Goal: Find contact information: Find contact information

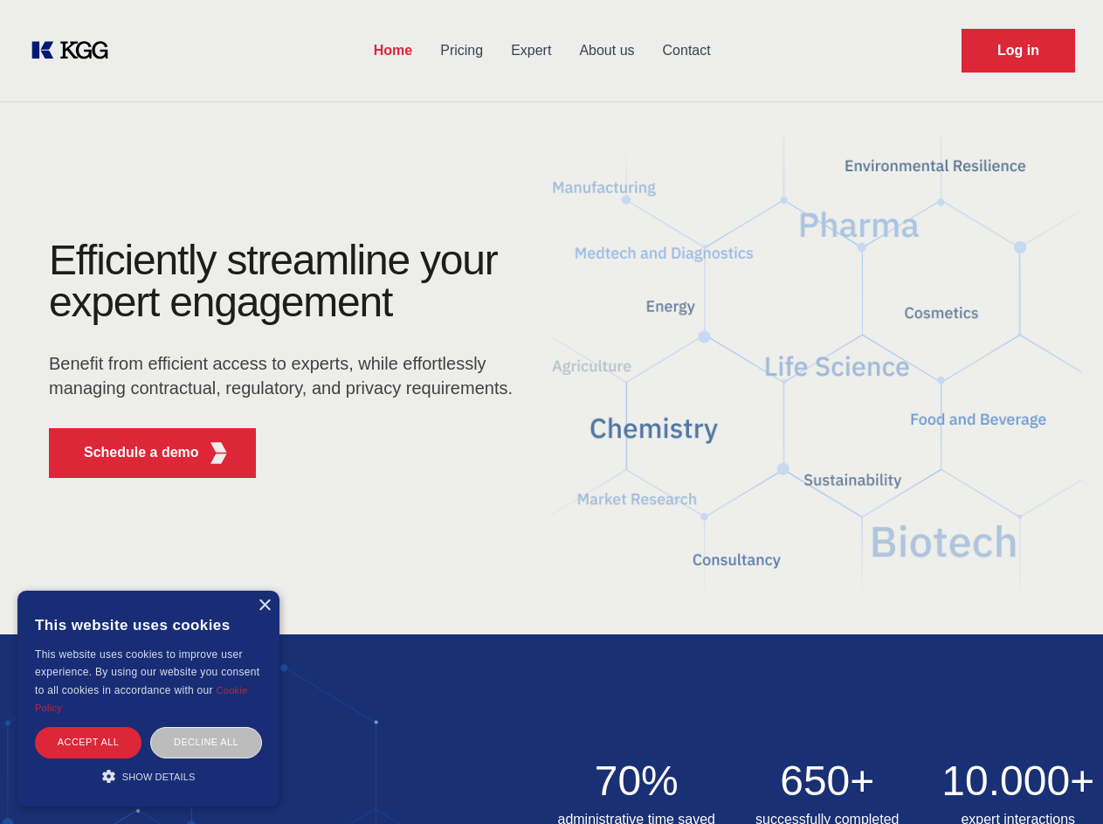
click at [551, 411] on div "Efficiently streamline your expert engagement Benefit from efficient access to …" at bounding box center [286, 365] width 531 height 252
click at [131, 453] on p "Schedule a demo" at bounding box center [141, 452] width 115 height 21
click at [264, 605] on div "× This website uses cookies This website uses cookies to improve user experienc…" at bounding box center [148, 699] width 262 height 216
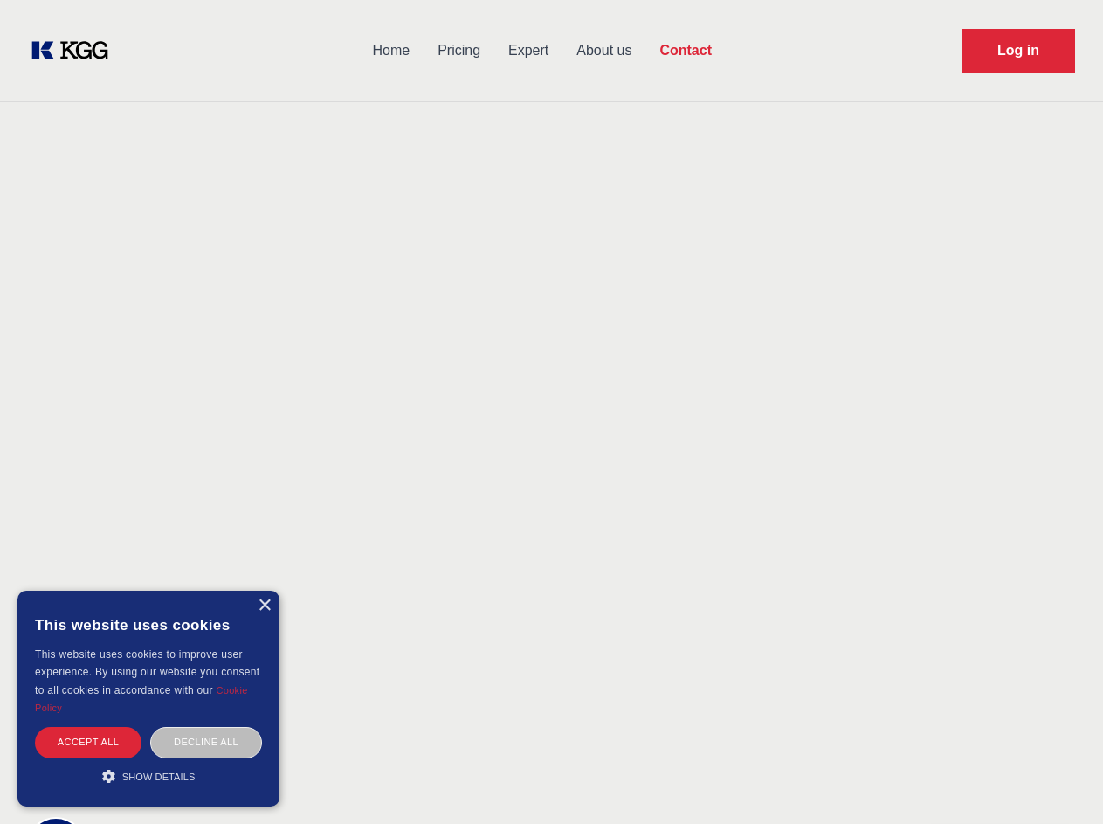
click at [88, 742] on div "Accept all" at bounding box center [88, 742] width 107 height 31
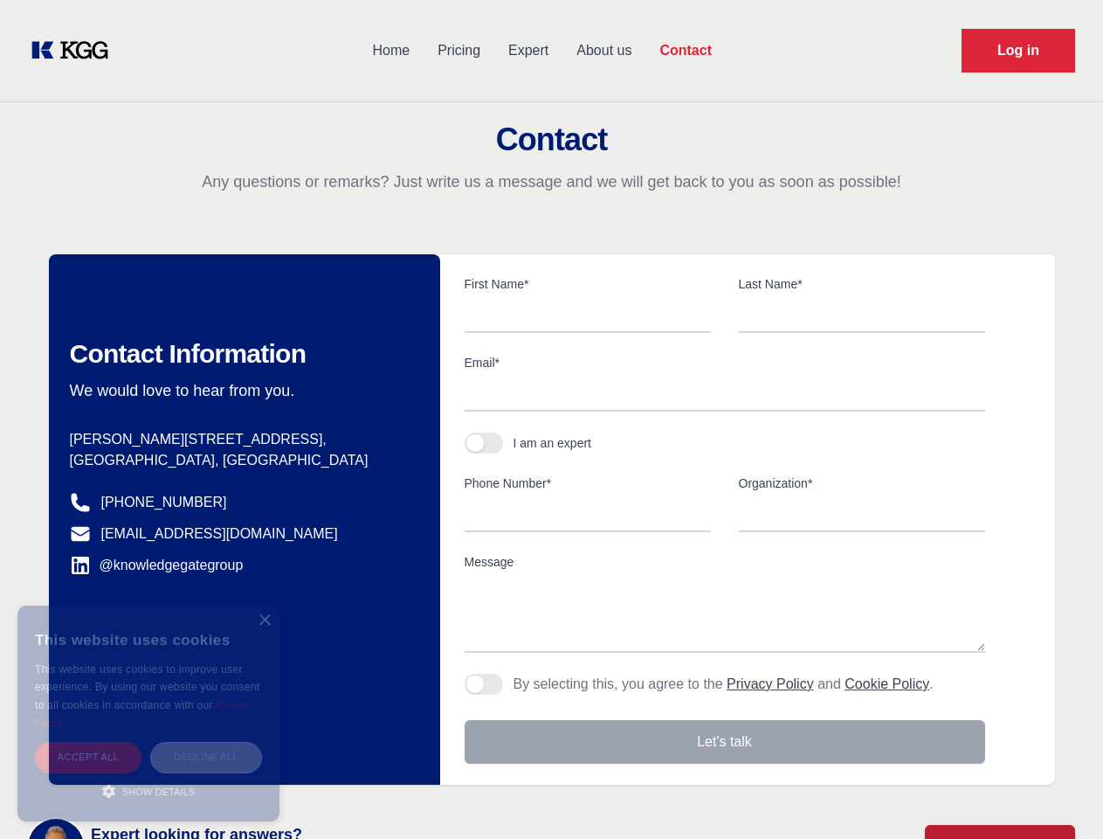
click at [206, 742] on div "Decline all" at bounding box center [206, 757] width 112 height 31
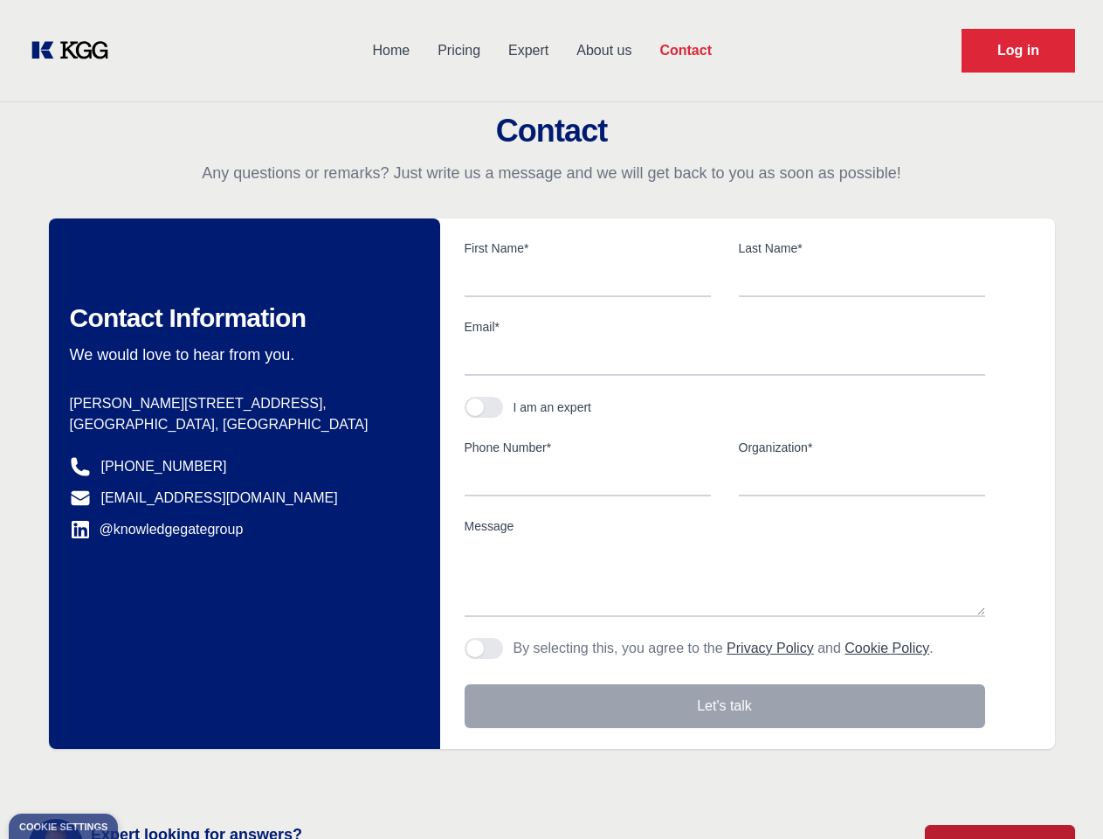
click at [149, 776] on main "Contact Any questions or remarks? Just write us a message and we will get back …" at bounding box center [551, 454] width 1103 height 909
